Goal: Task Accomplishment & Management: Complete application form

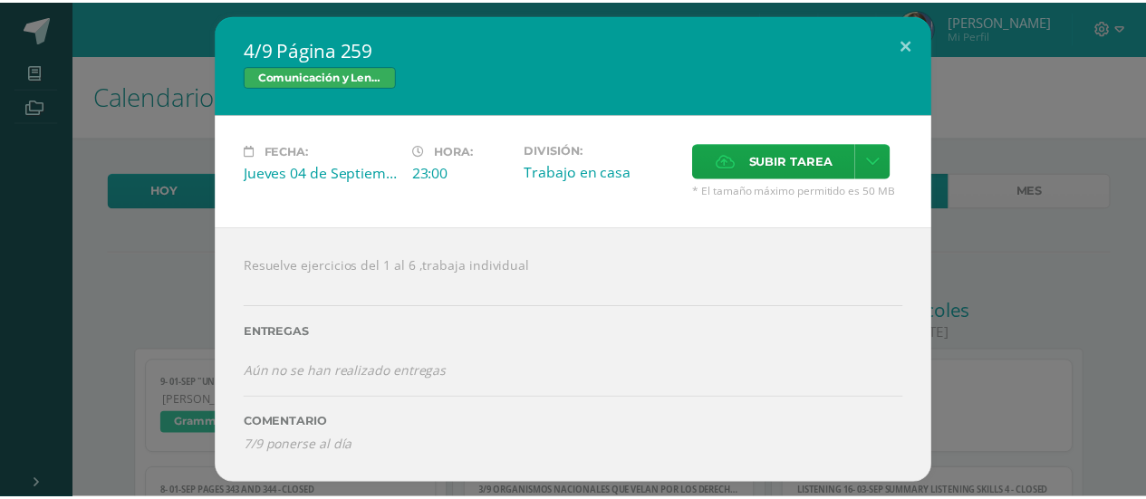
scroll to position [1513, 0]
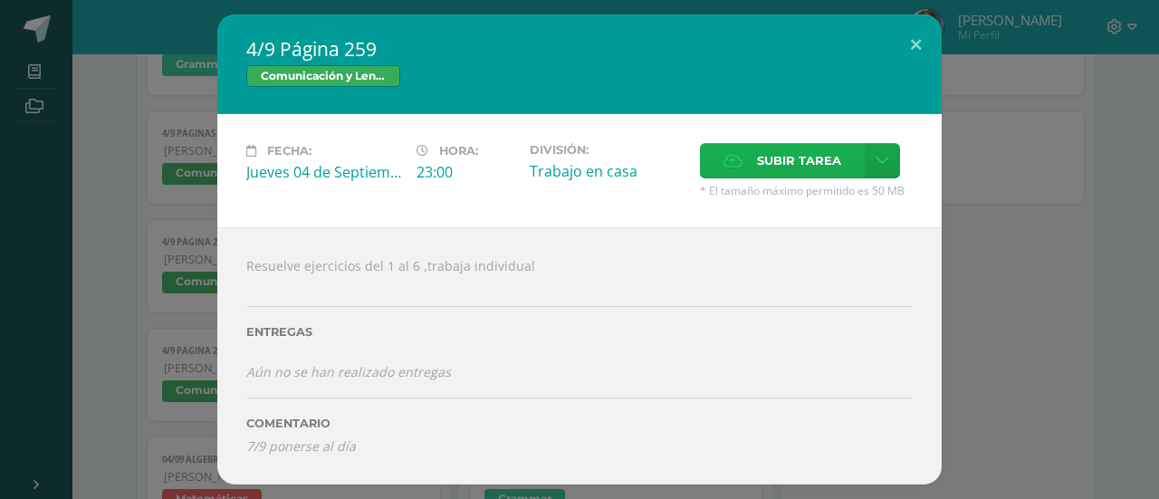
click at [743, 163] on label "Subir tarea" at bounding box center [782, 160] width 165 height 35
click at [0, 0] on input "Subir tarea" at bounding box center [0, 0] width 0 height 0
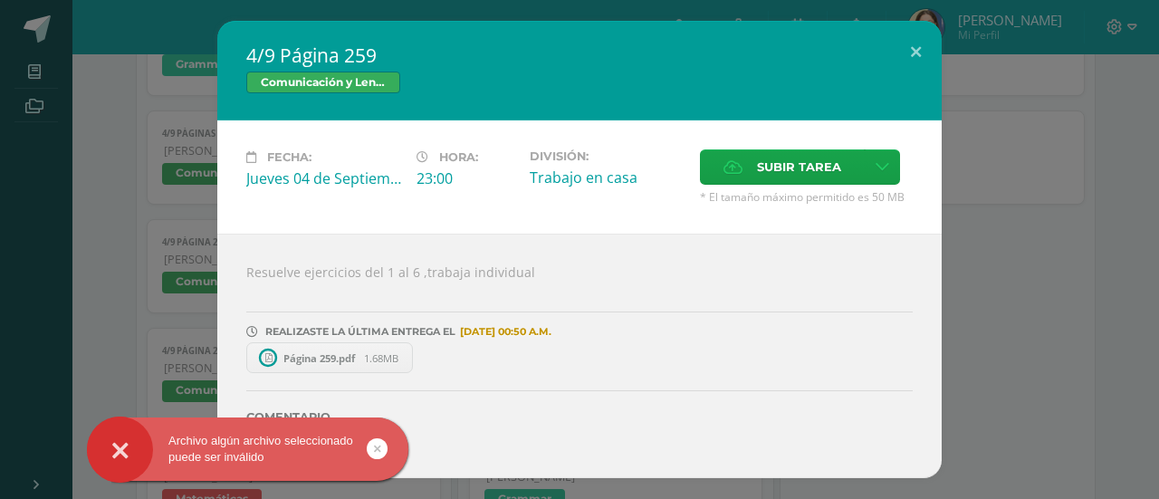
click at [1025, 285] on div "4/9 Página 259 Comunicación y Lenguaje Fecha: Jueves 04 de Septiembre Hora: 23:…" at bounding box center [579, 249] width 1145 height 456
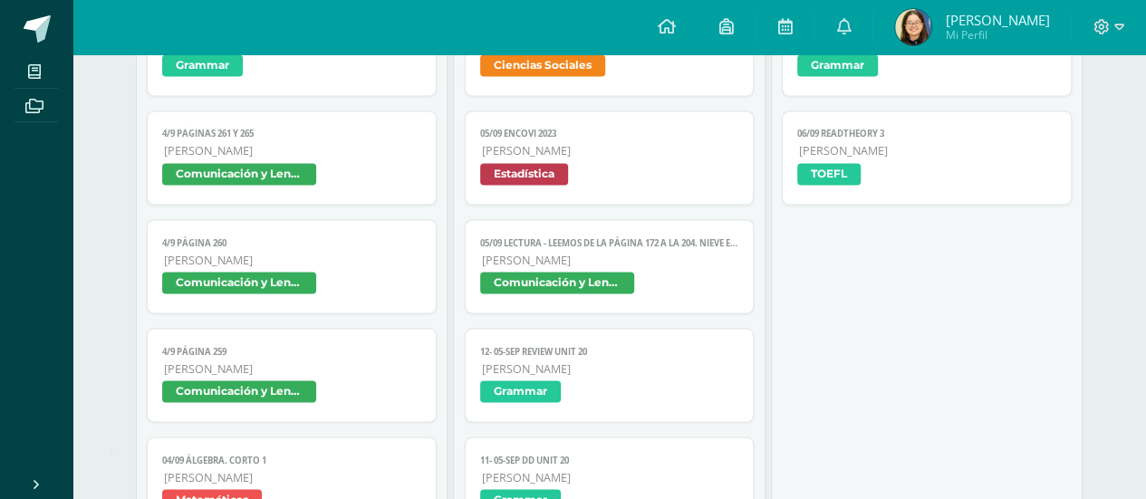
scroll to position [1546, 0]
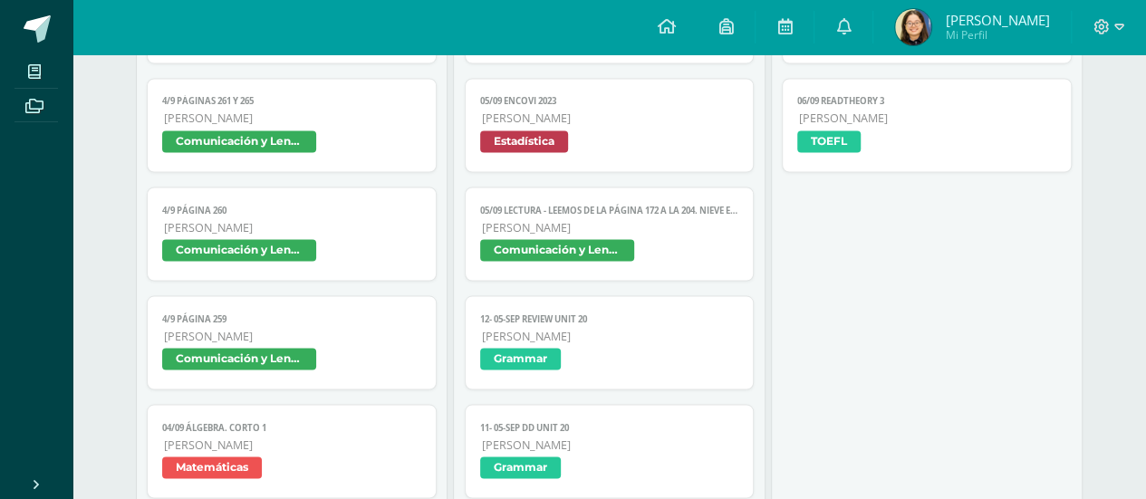
click at [252, 239] on span "Comunicación y Lenguaje" at bounding box center [239, 250] width 154 height 22
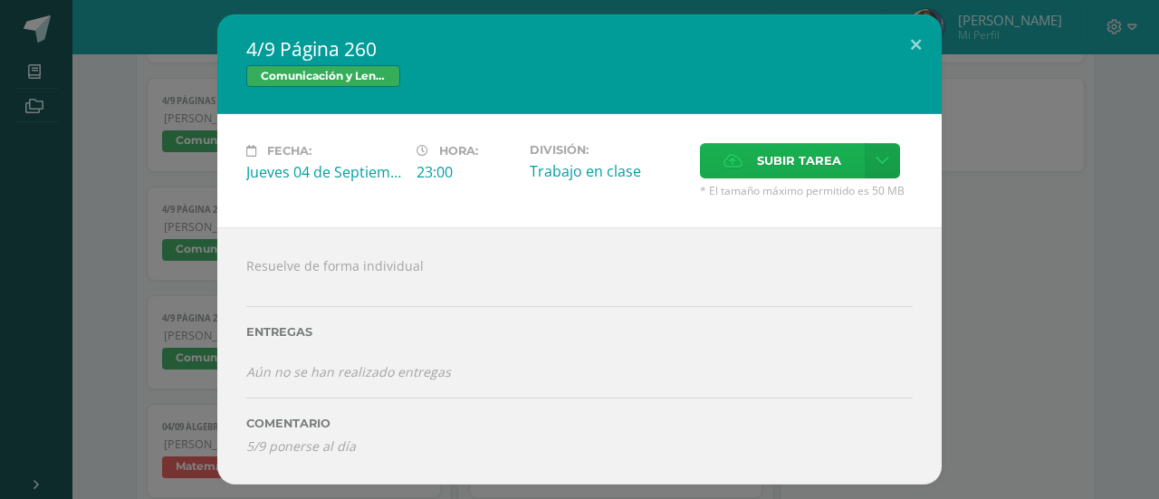
click at [763, 171] on span "Subir tarea" at bounding box center [799, 161] width 84 height 34
click at [0, 0] on input "Subir tarea" at bounding box center [0, 0] width 0 height 0
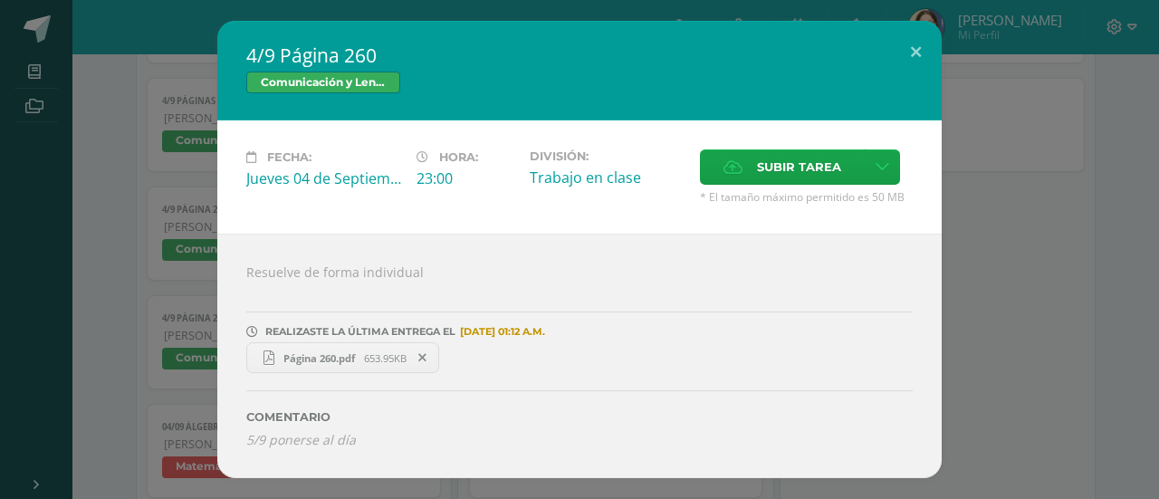
click at [1096, 209] on div "4/9 Página 260 Comunicación y Lenguaje Fecha: Jueves 04 de Septiembre Hora: 23:…" at bounding box center [579, 249] width 1145 height 456
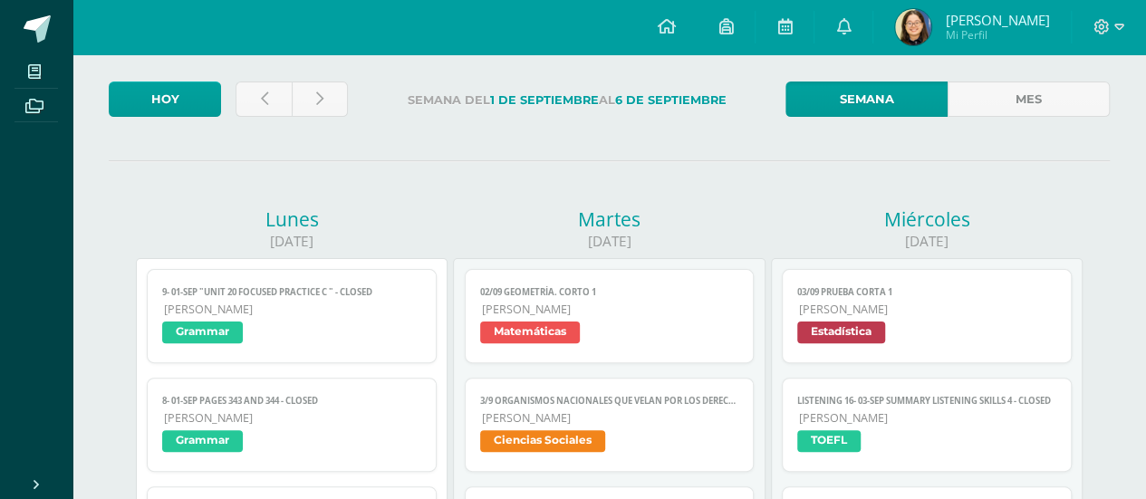
scroll to position [0, 0]
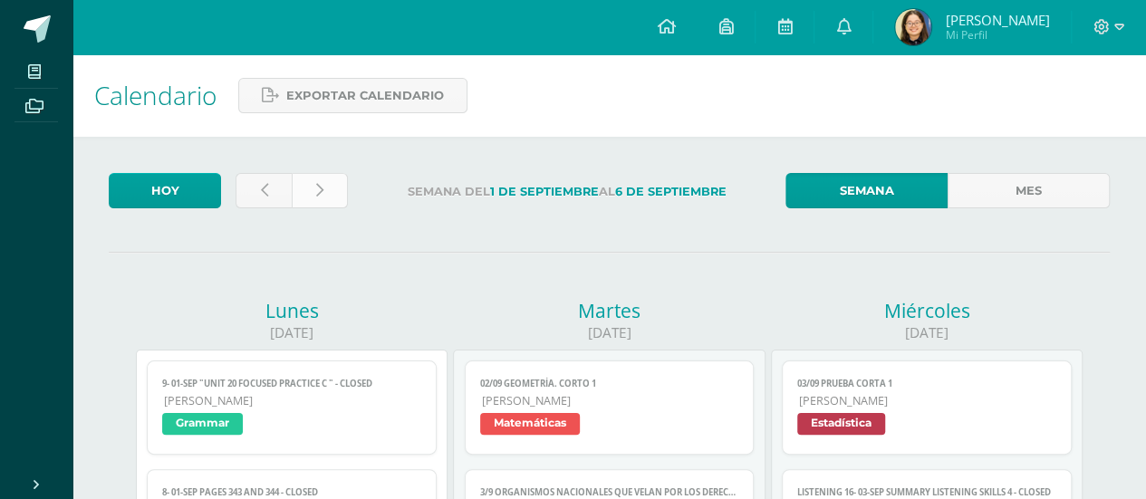
click at [334, 203] on link at bounding box center [320, 190] width 56 height 35
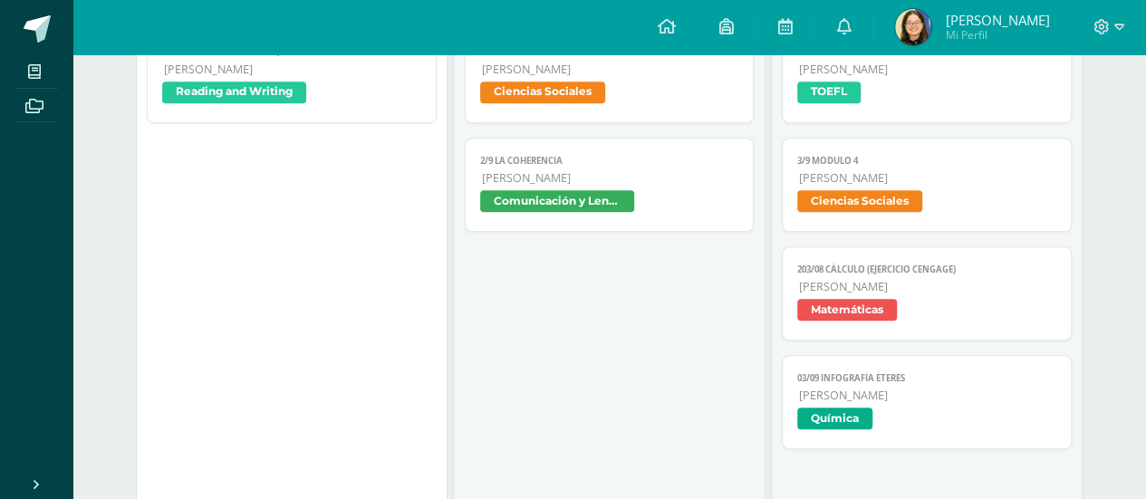
scroll to position [831, 0]
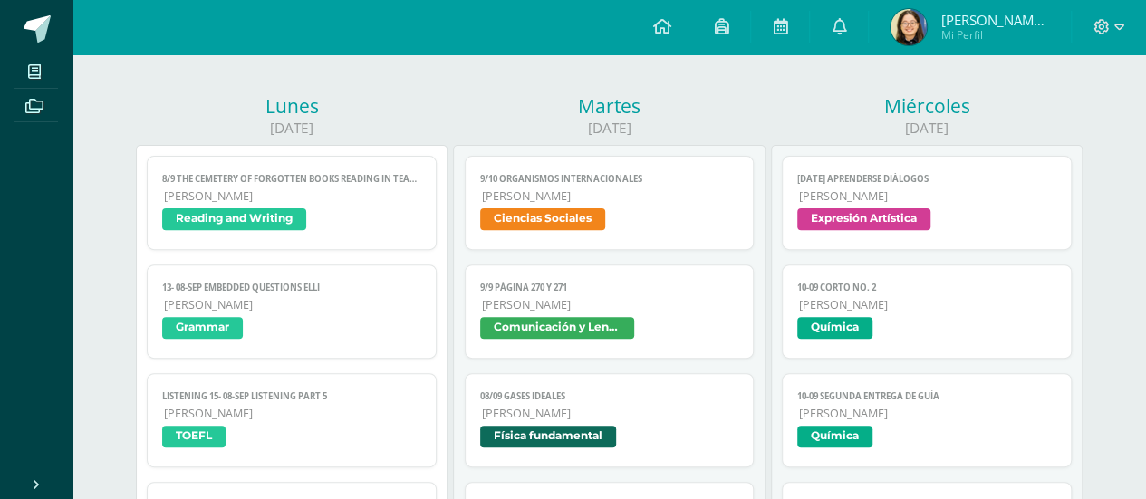
scroll to position [203, 0]
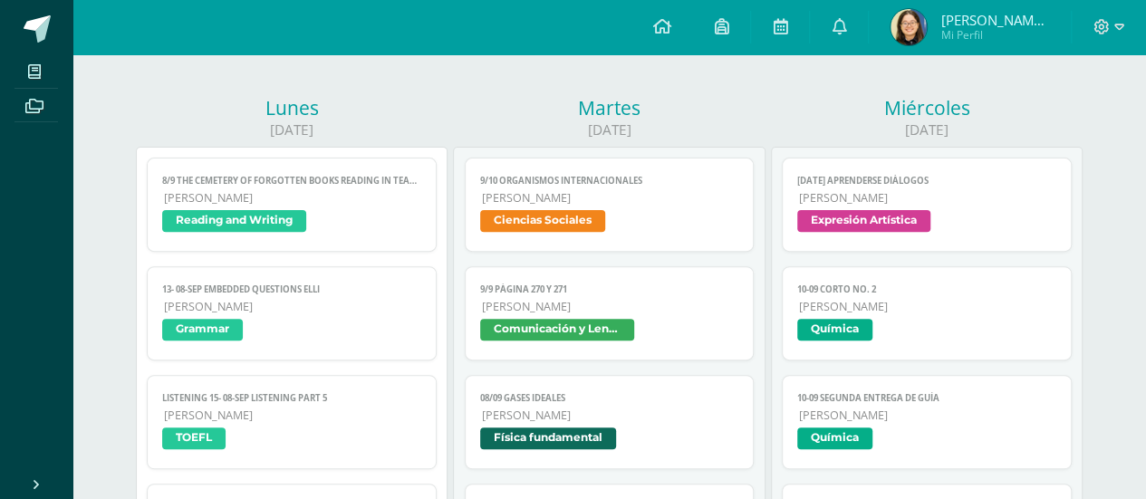
click at [334, 203] on span "[PERSON_NAME]" at bounding box center [292, 197] width 257 height 15
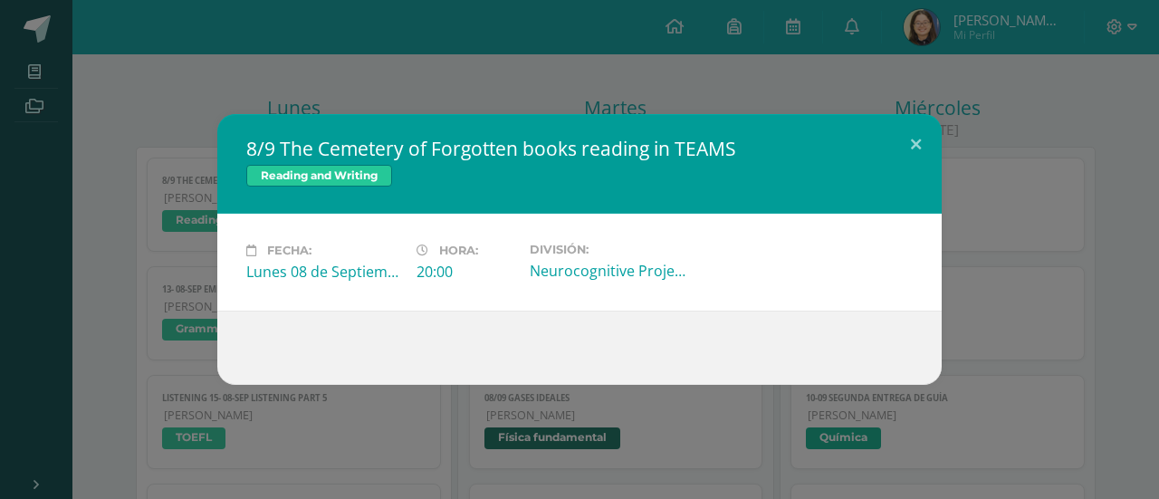
click at [197, 244] on div "8/9 The Cemetery of Forgotten books reading in TEAMS Reading and Writing Fecha:…" at bounding box center [579, 249] width 1145 height 271
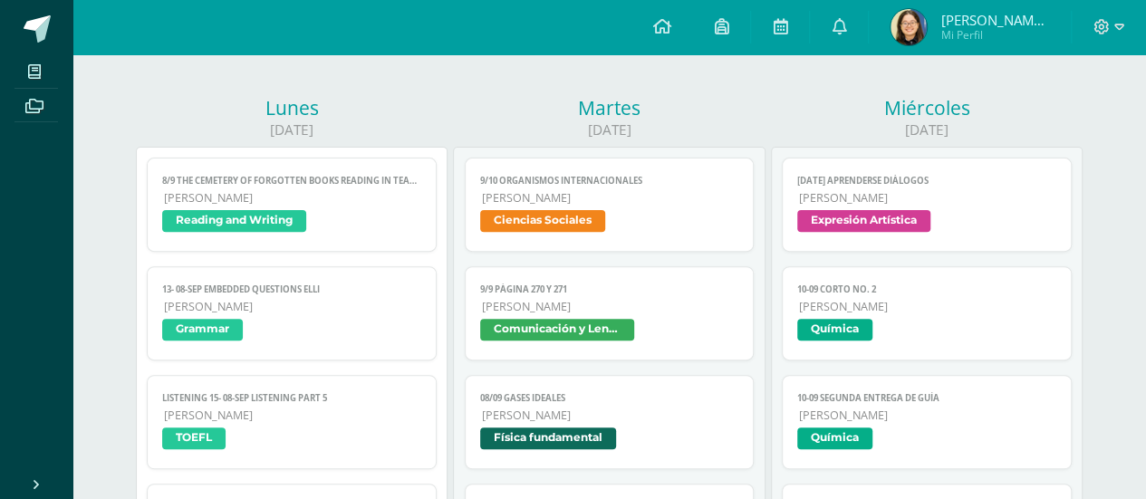
click at [243, 299] on span "[PERSON_NAME]" at bounding box center [292, 306] width 257 height 15
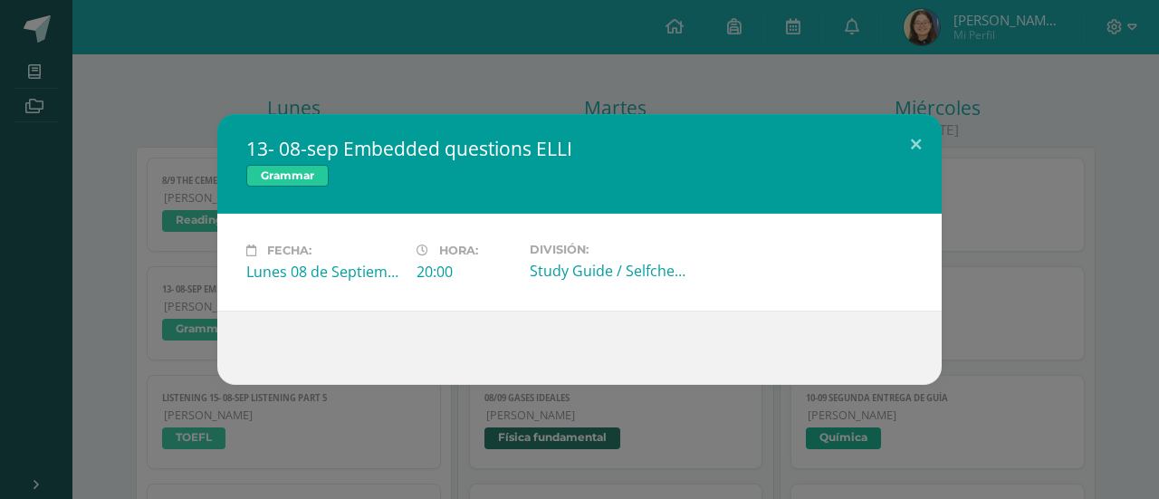
click at [163, 296] on div "13- 08-sep Embedded questions ELLI Grammar Fecha: Lunes 08 de Septiembre Hora: …" at bounding box center [579, 249] width 1145 height 271
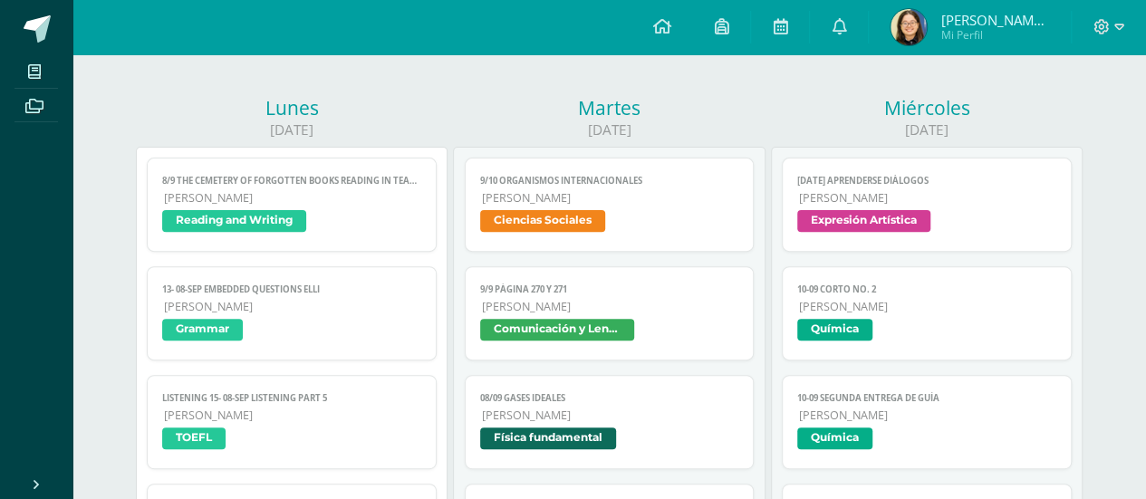
click at [270, 408] on span "[PERSON_NAME]" at bounding box center [292, 415] width 257 height 15
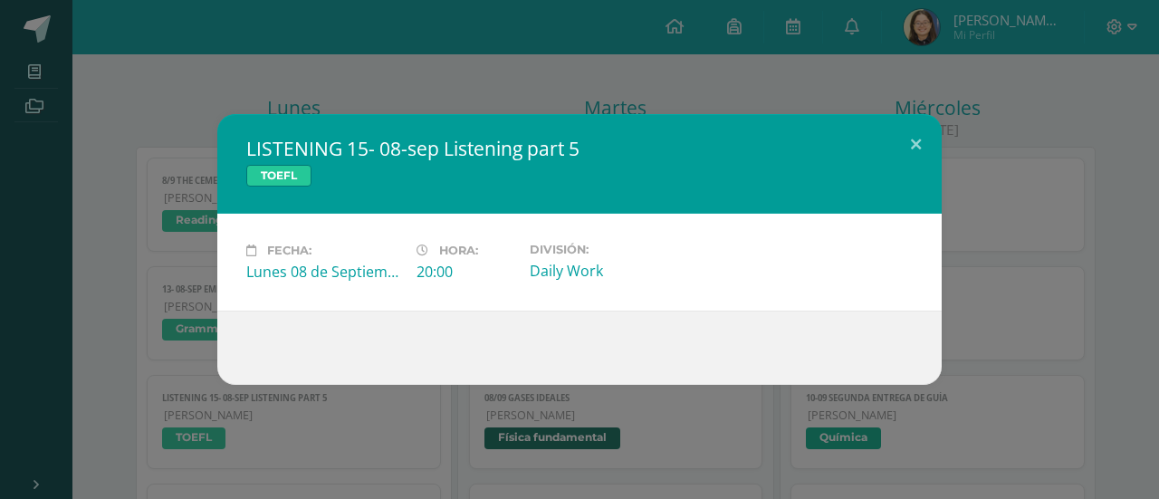
click at [270, 407] on div "LISTENING 15- 08-sep Listening part 5 TOEFL Fecha: Lunes 08 de Septiembre Hora:…" at bounding box center [579, 249] width 1159 height 499
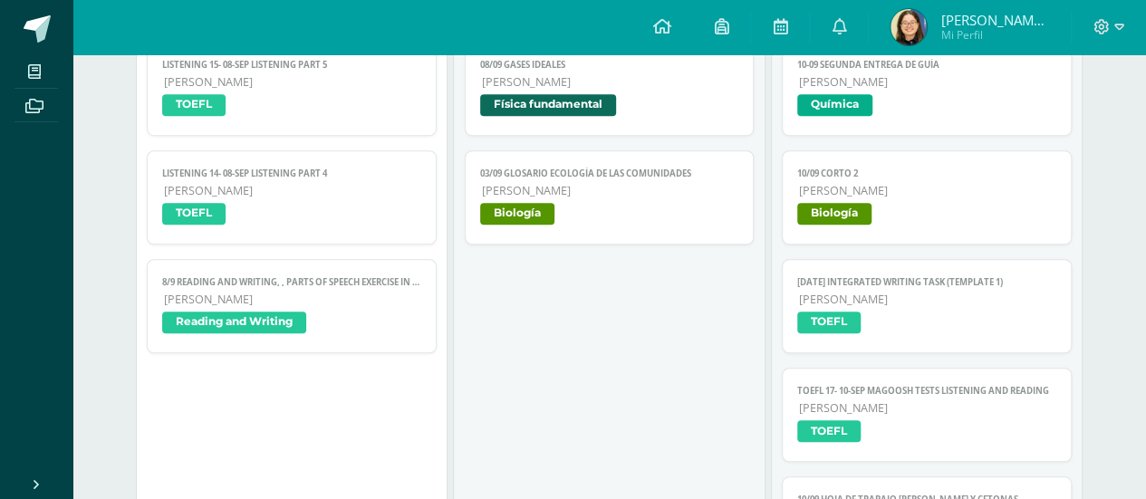
scroll to position [547, 0]
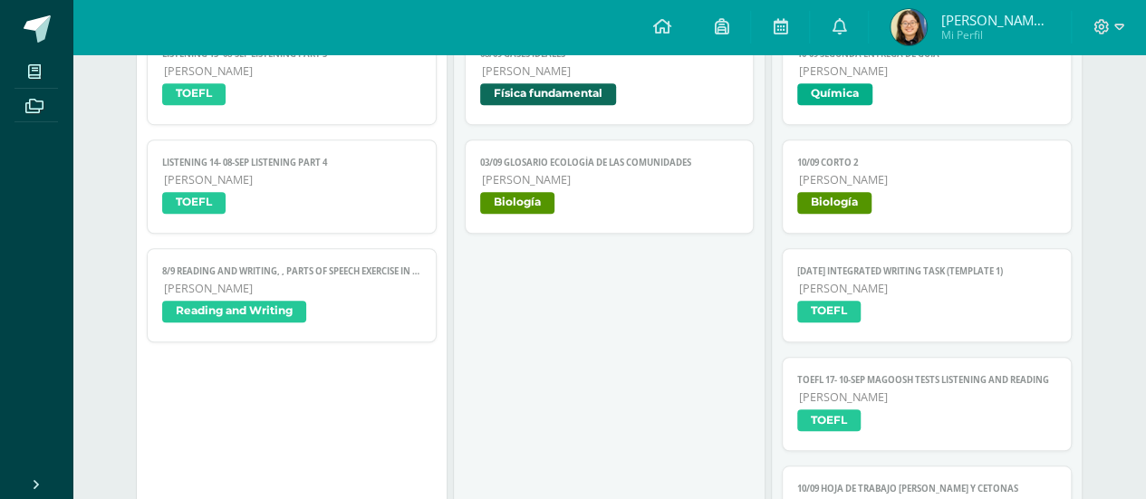
click at [313, 207] on span "TOEFL" at bounding box center [291, 205] width 259 height 26
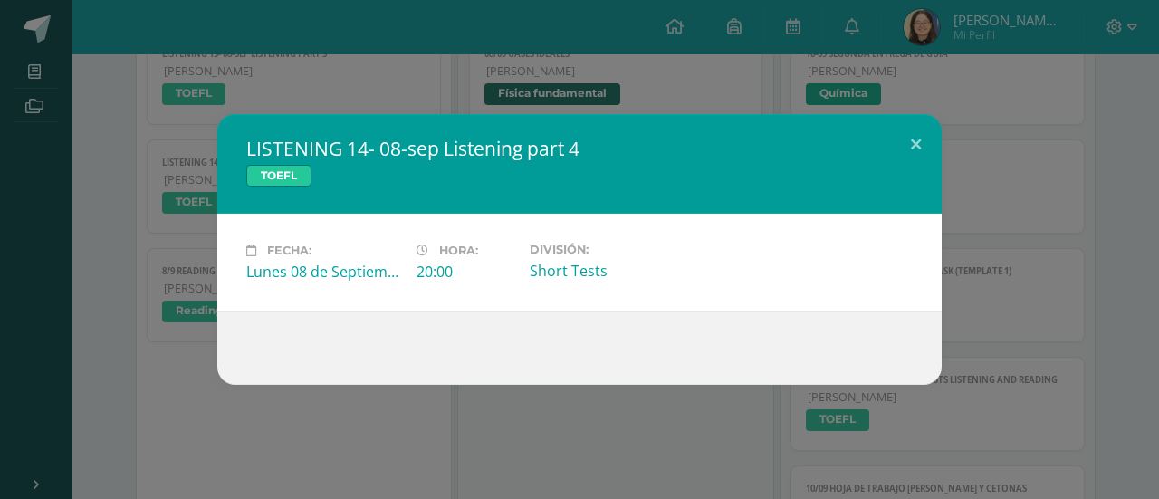
click at [159, 282] on div "LISTENING 14- 08-sep Listening part 4 TOEFL Fecha: Lunes 08 de Septiembre Hora:…" at bounding box center [579, 249] width 1145 height 271
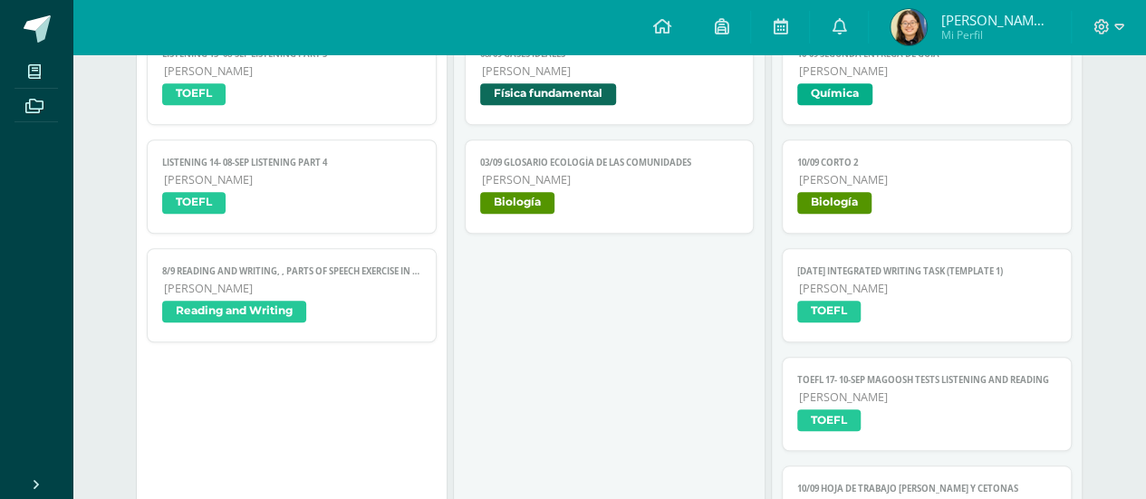
click at [340, 295] on link "8/9 Reading and Writing, , Parts of speech exercise in the notebook Quinto Bach…" at bounding box center [292, 295] width 290 height 94
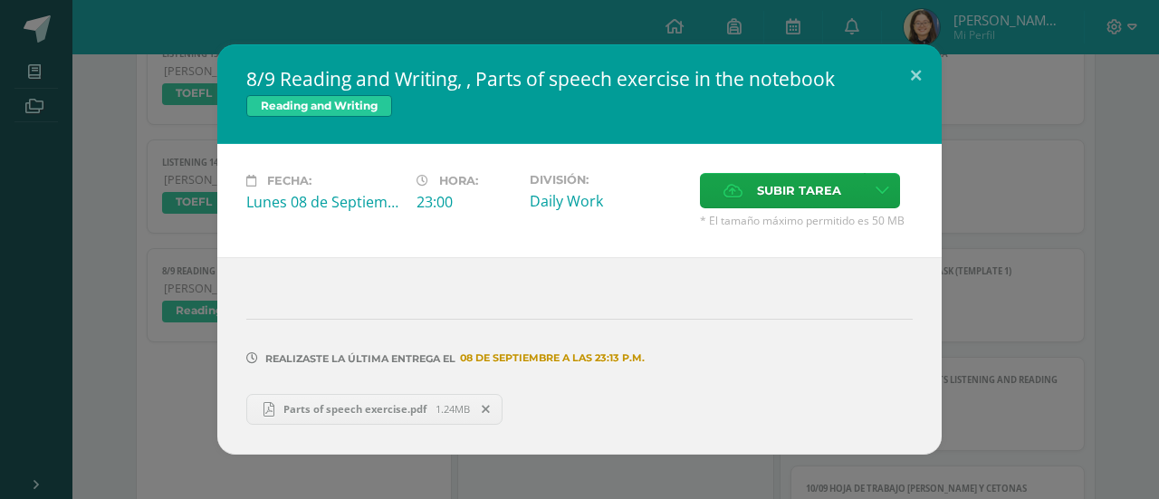
click at [1039, 209] on div "8/9 Reading and Writing, , Parts of speech exercise in the notebook Reading and…" at bounding box center [579, 248] width 1145 height 409
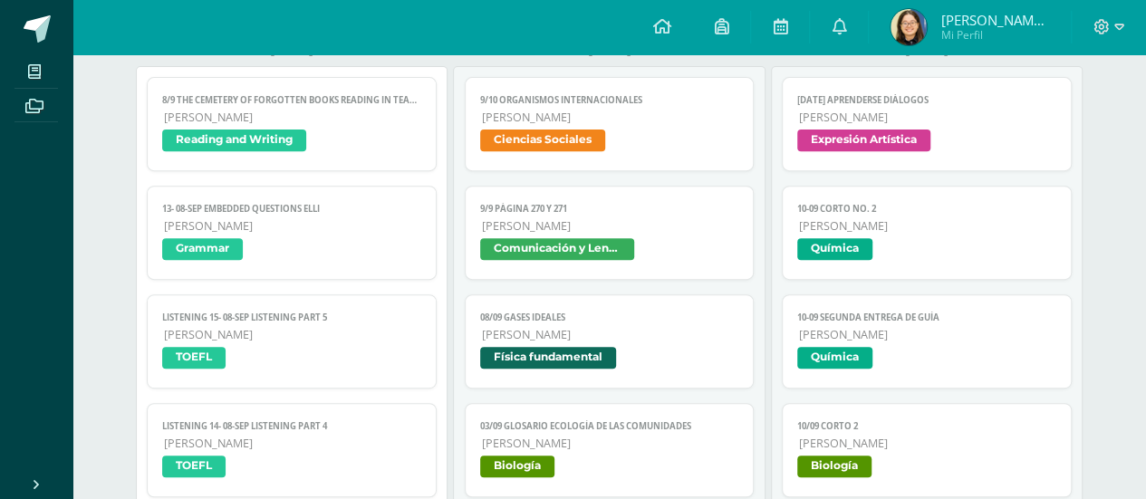
scroll to position [319, 0]
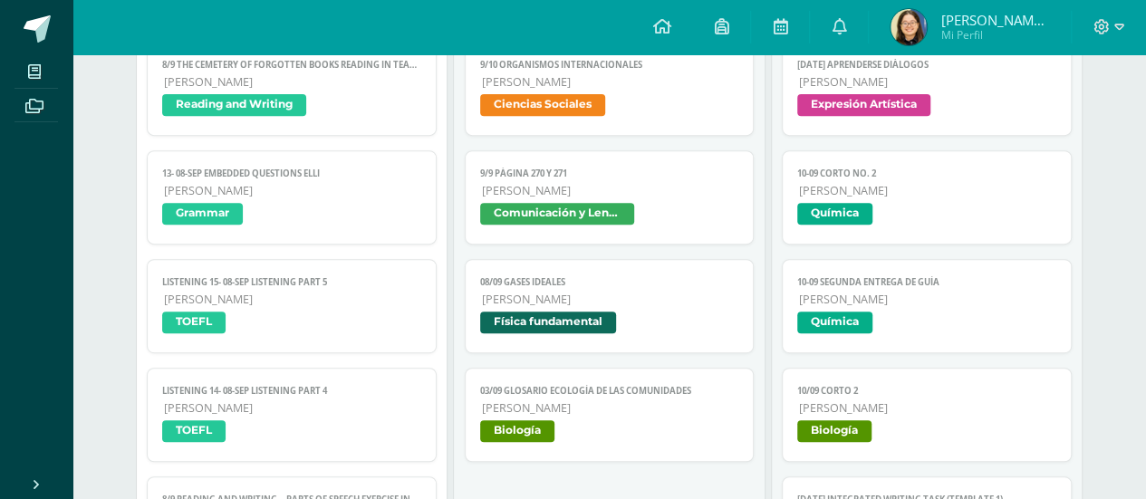
click at [644, 102] on span "Ciencias Sociales" at bounding box center [609, 107] width 259 height 26
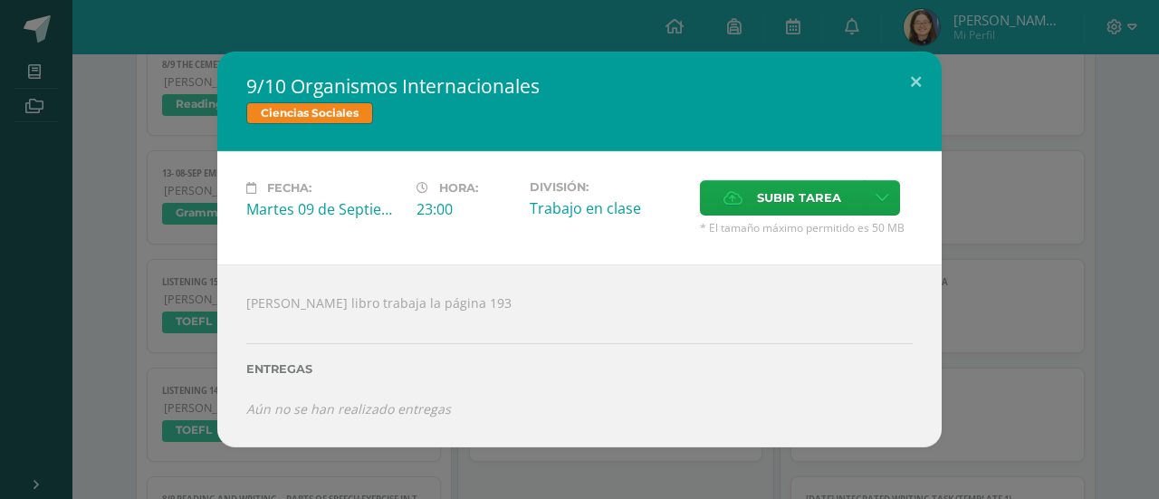
click at [1002, 166] on div "9/10 Organismos Internacionales Ciencias Sociales Fecha: Martes 09 de Septiembr…" at bounding box center [579, 250] width 1145 height 396
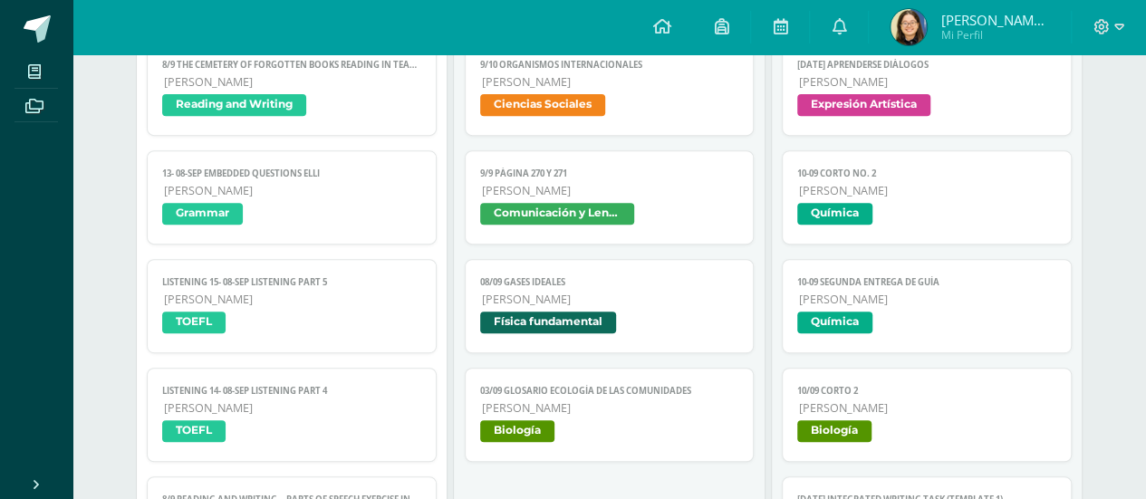
click at [623, 99] on span "Ciencias Sociales" at bounding box center [609, 107] width 259 height 26
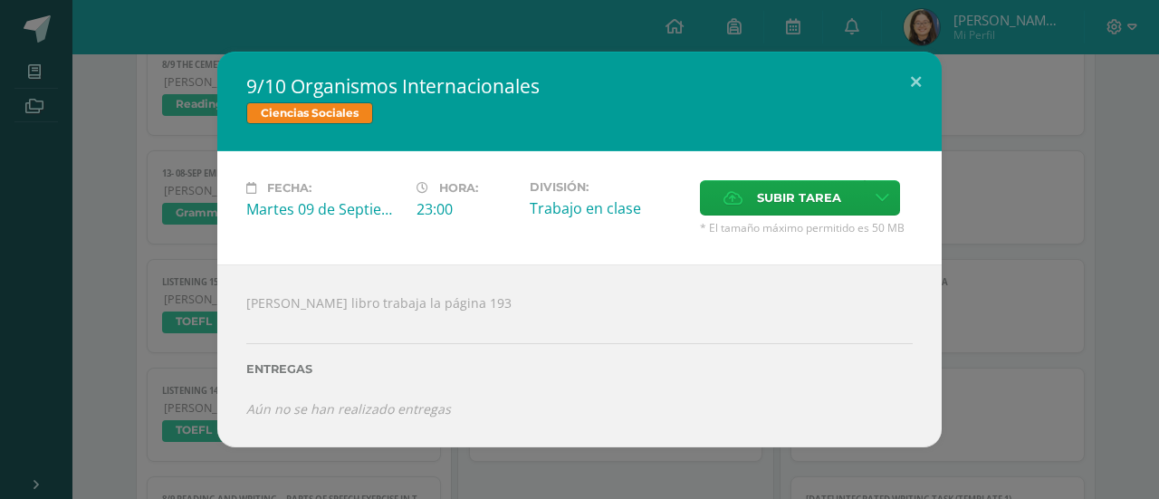
click at [1007, 245] on div "9/10 Organismos Internacionales Ciencias Sociales Fecha: Martes 09 de Septiembr…" at bounding box center [579, 250] width 1145 height 396
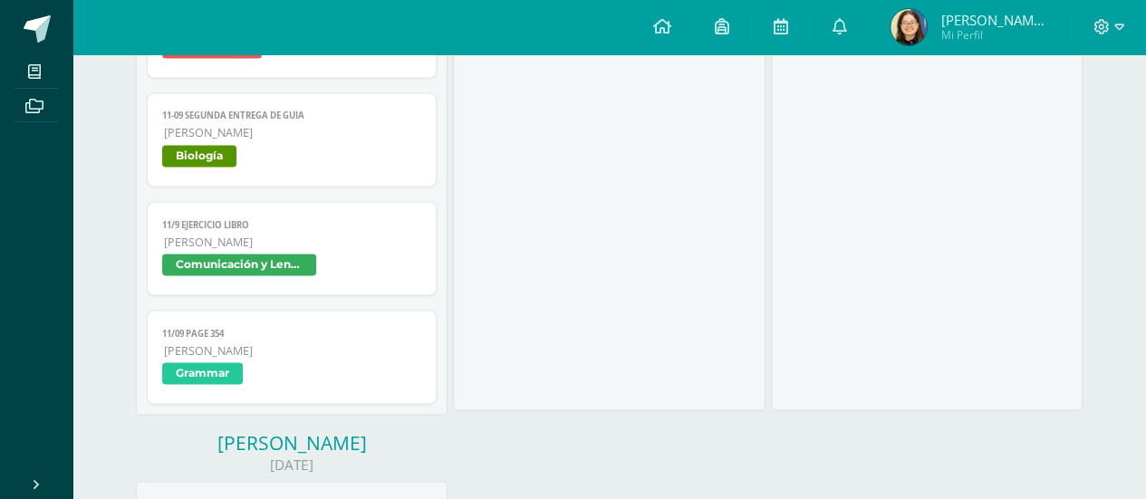
scroll to position [1539, 0]
click at [353, 253] on span "Comunicación y Lenguaje" at bounding box center [291, 266] width 259 height 26
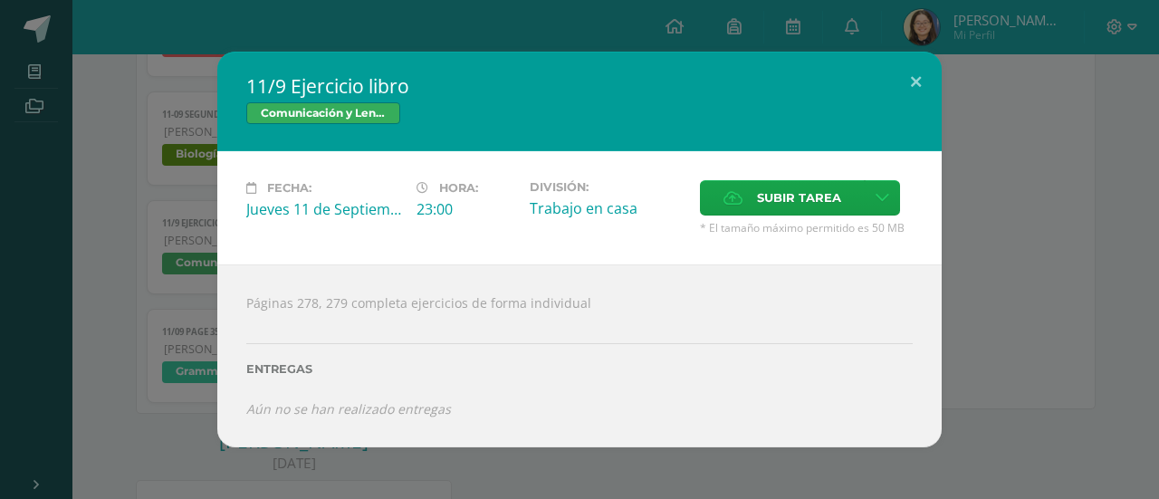
click at [1045, 180] on div "11/9 Ejercicio libro Comunicación y Lenguaje Fecha: Jueves 11 de Septiembre Hor…" at bounding box center [579, 250] width 1145 height 396
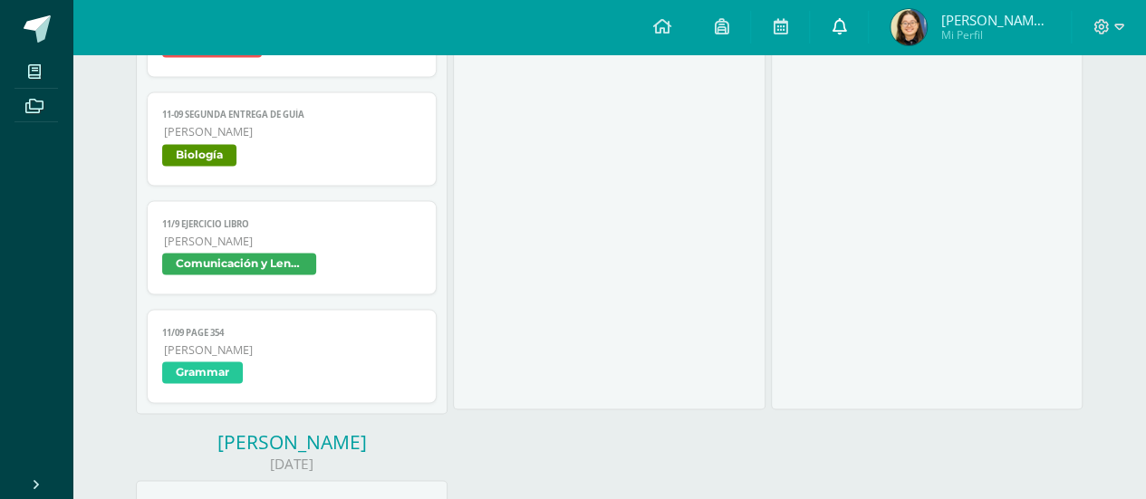
click at [846, 21] on icon at bounding box center [838, 26] width 14 height 16
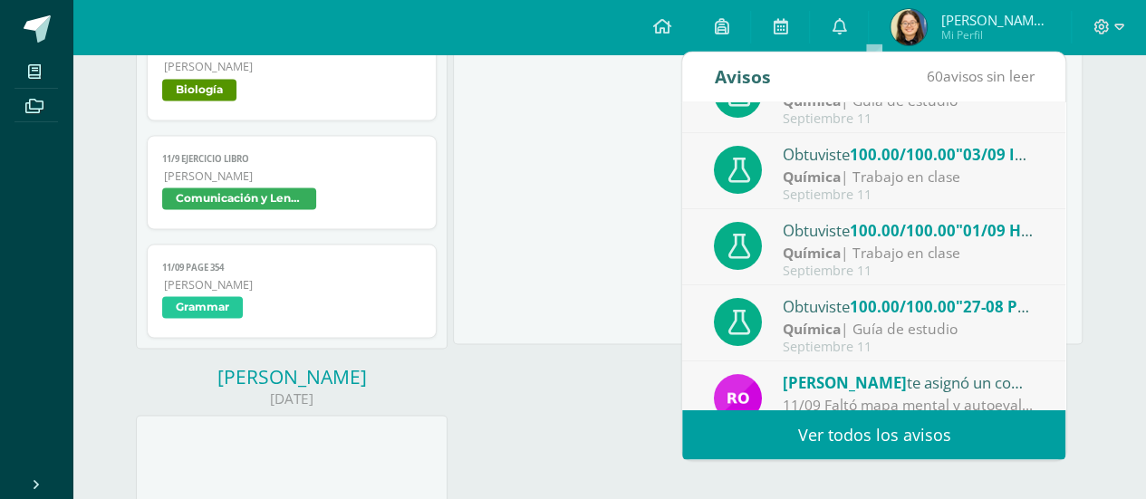
scroll to position [0, 0]
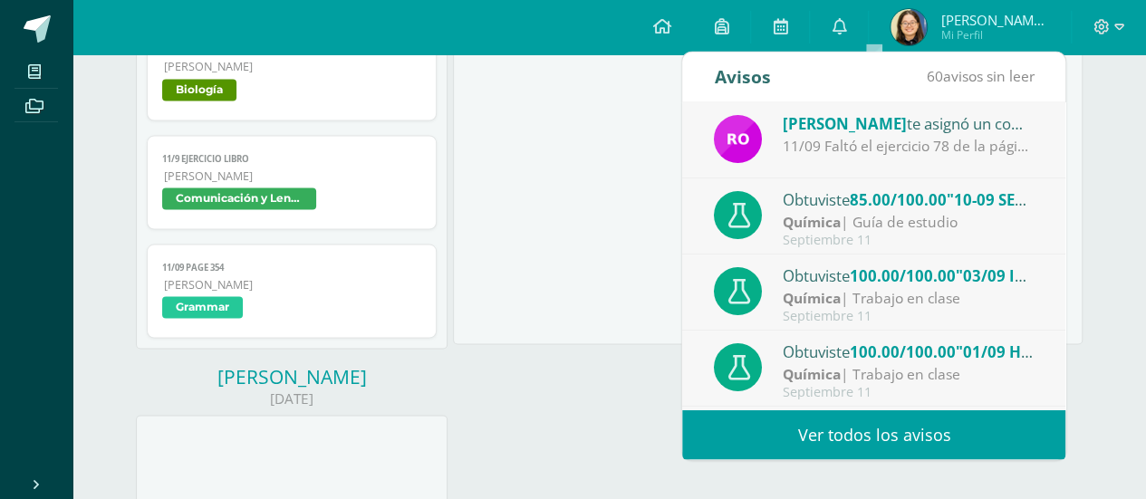
click at [911, 148] on div "11/09 Faltó el ejercicio 78 de la página 518" at bounding box center [908, 146] width 252 height 21
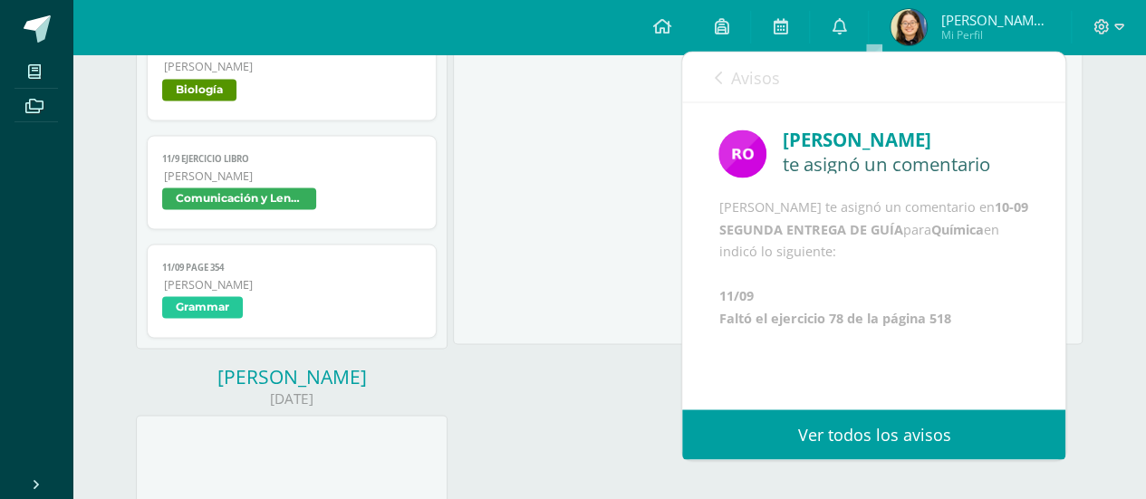
scroll to position [25, 0]
click at [729, 68] on link "Avisos" at bounding box center [746, 78] width 65 height 52
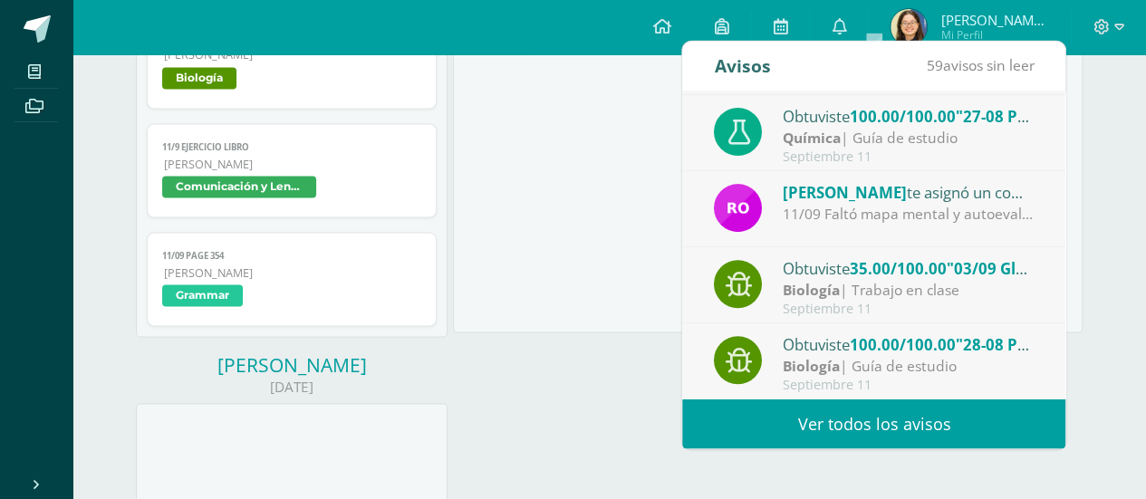
scroll to position [1618, 0]
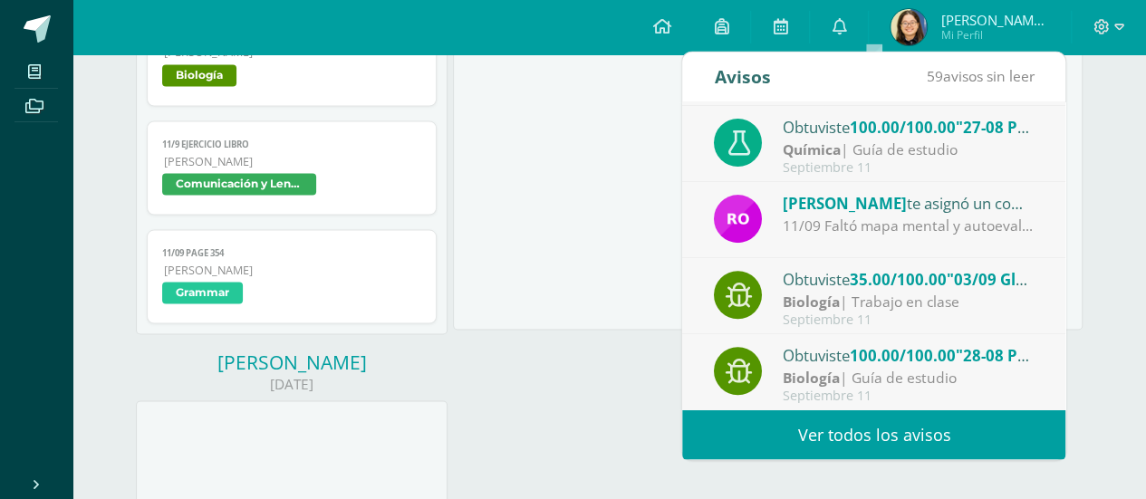
click at [892, 231] on div "11/09 Faltó mapa mental y autoevaluación," at bounding box center [908, 226] width 252 height 21
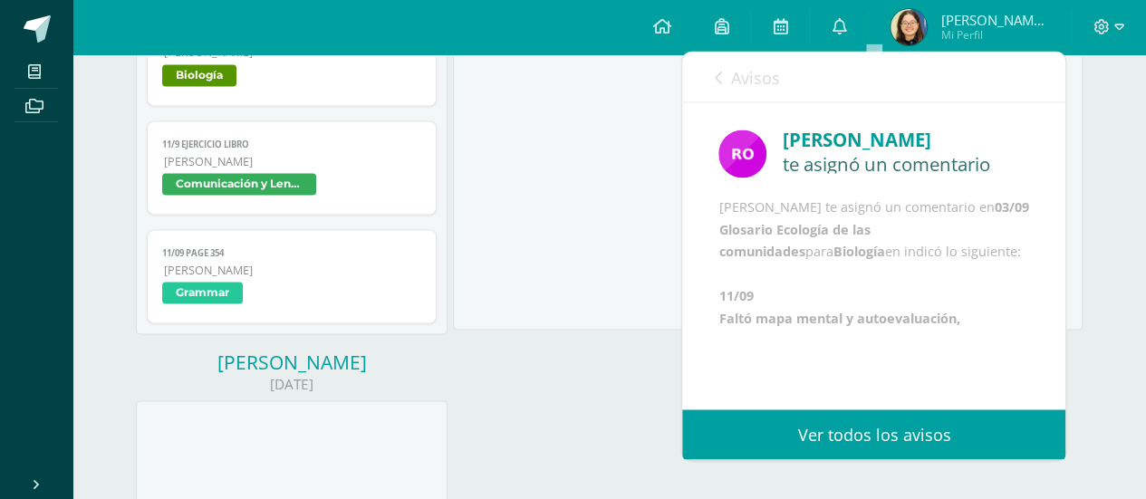
scroll to position [47, 0]
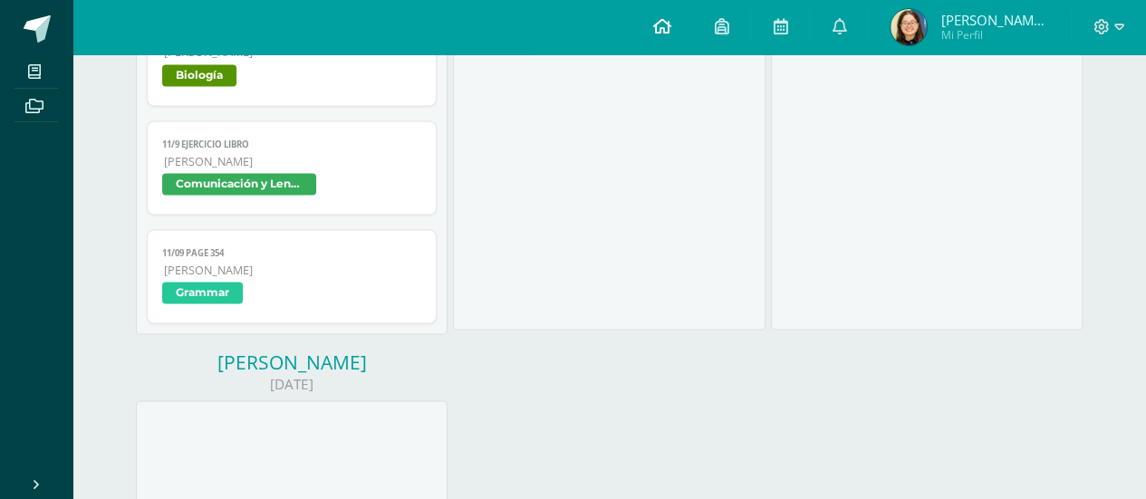
click at [676, 44] on link at bounding box center [661, 27] width 62 height 54
